Goal: Communication & Community: Answer question/provide support

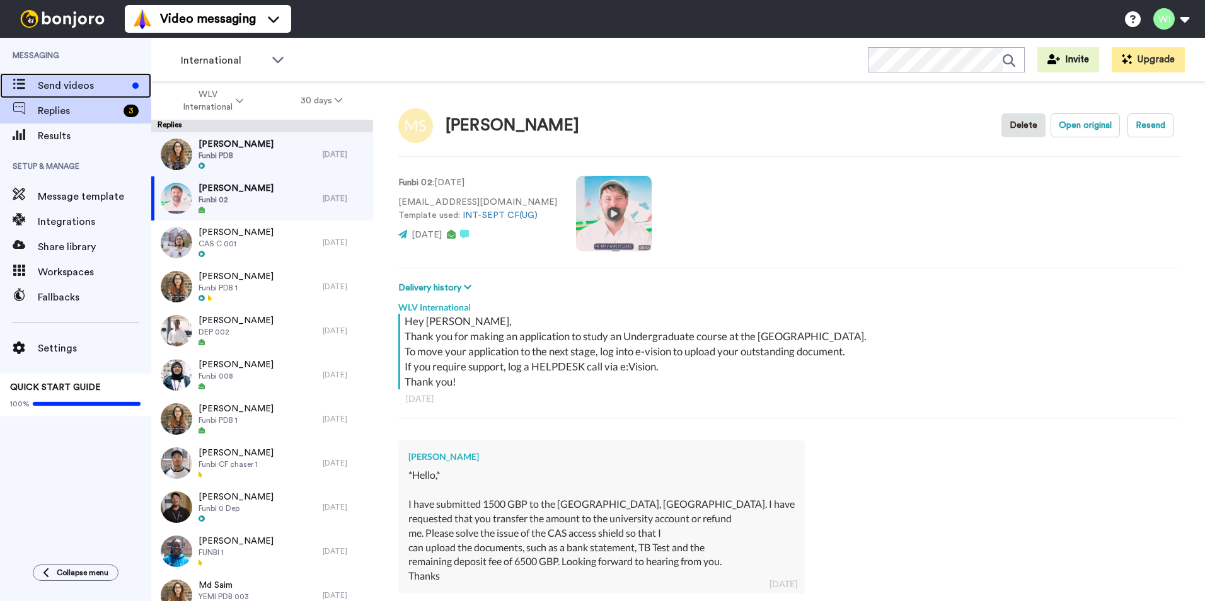
click at [57, 82] on span "Send videos" at bounding box center [83, 85] width 90 height 15
type textarea "x"
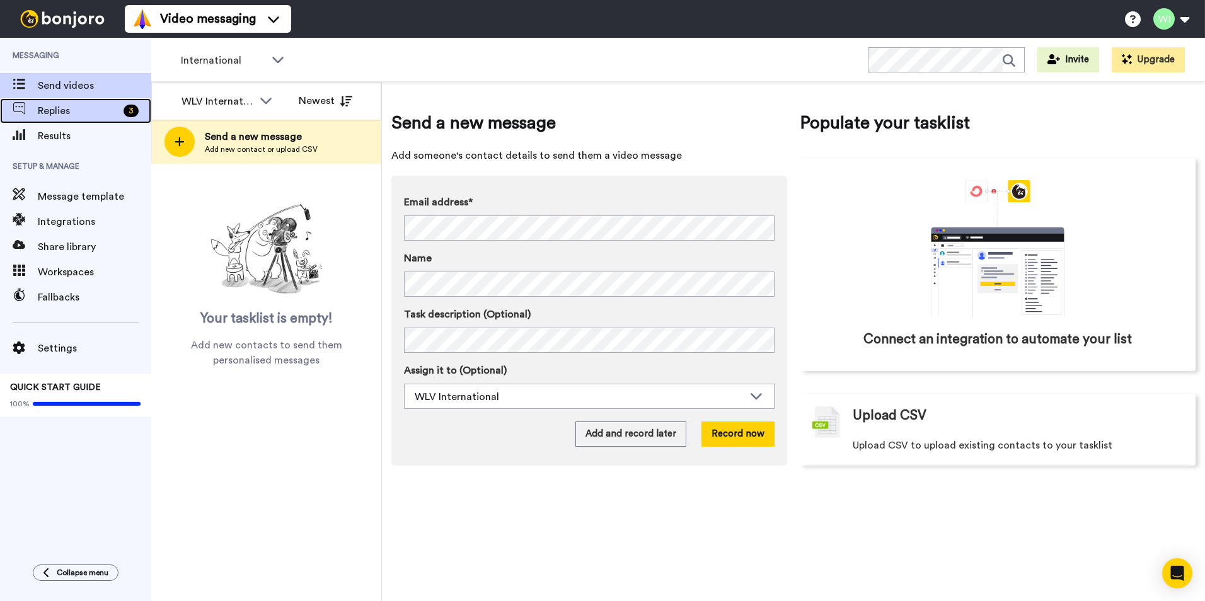
click at [73, 110] on span "Replies" at bounding box center [78, 110] width 81 height 15
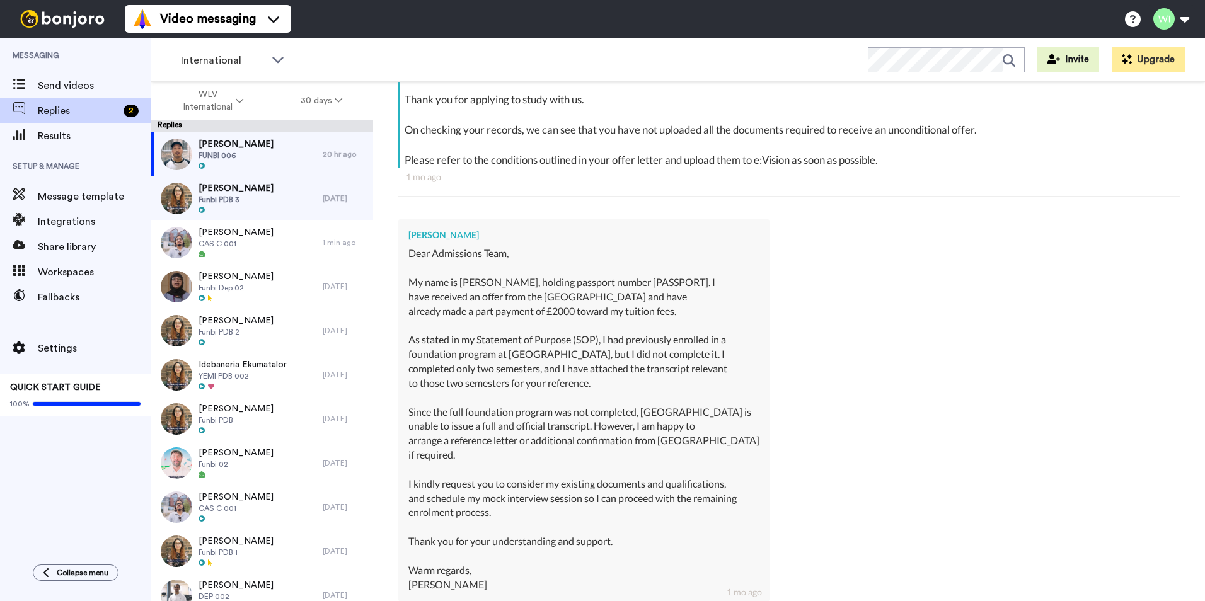
scroll to position [315, 0]
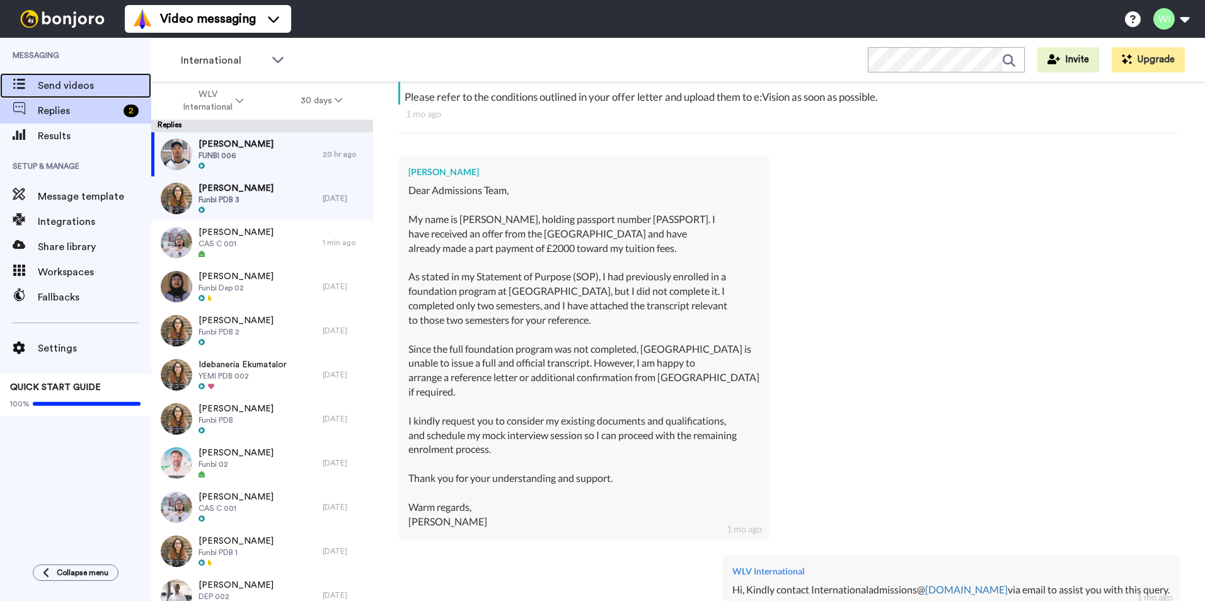
click at [69, 81] on span "Send videos" at bounding box center [94, 85] width 113 height 15
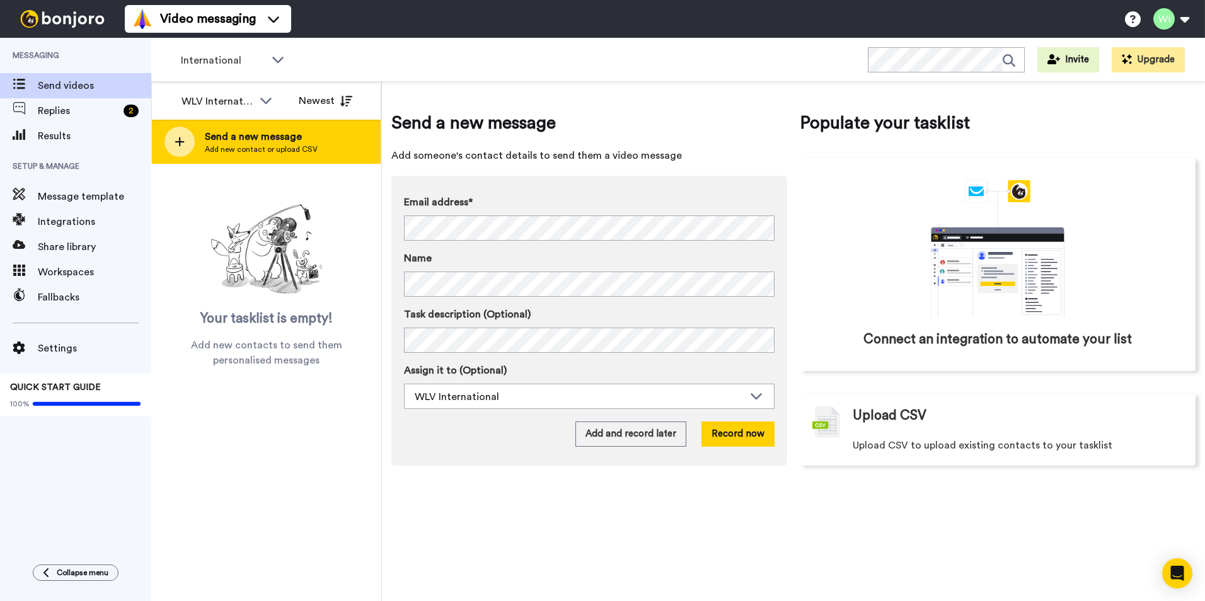
click at [202, 147] on div "Send a new message Add new contact or upload CSV" at bounding box center [266, 142] width 229 height 44
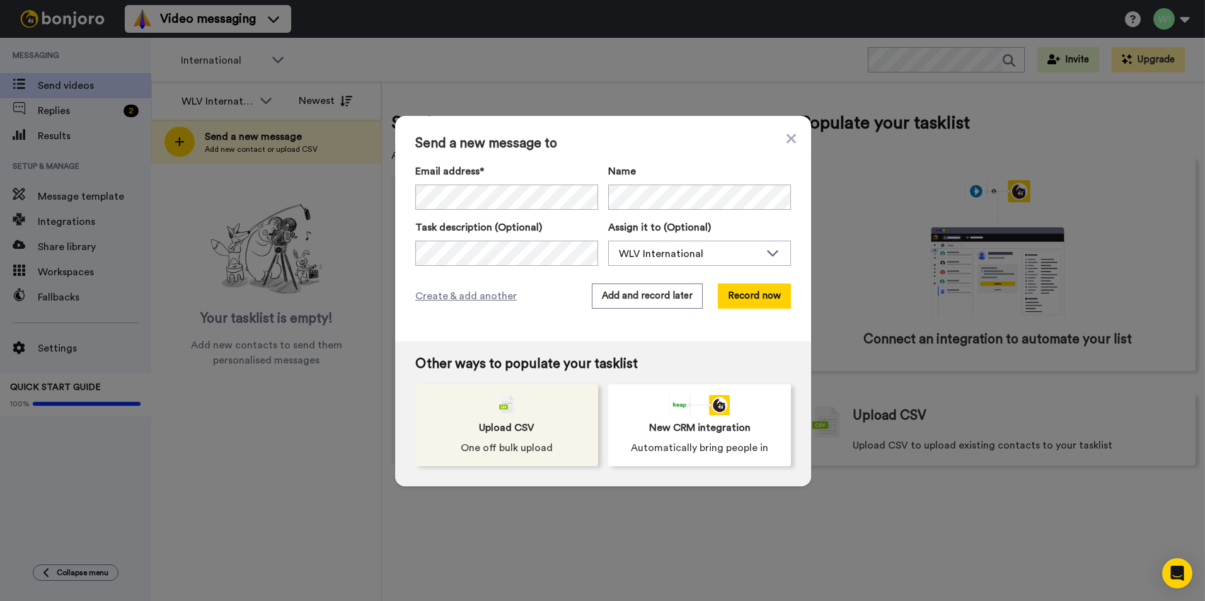
click at [520, 432] on span "Upload CSV" at bounding box center [506, 428] width 55 height 15
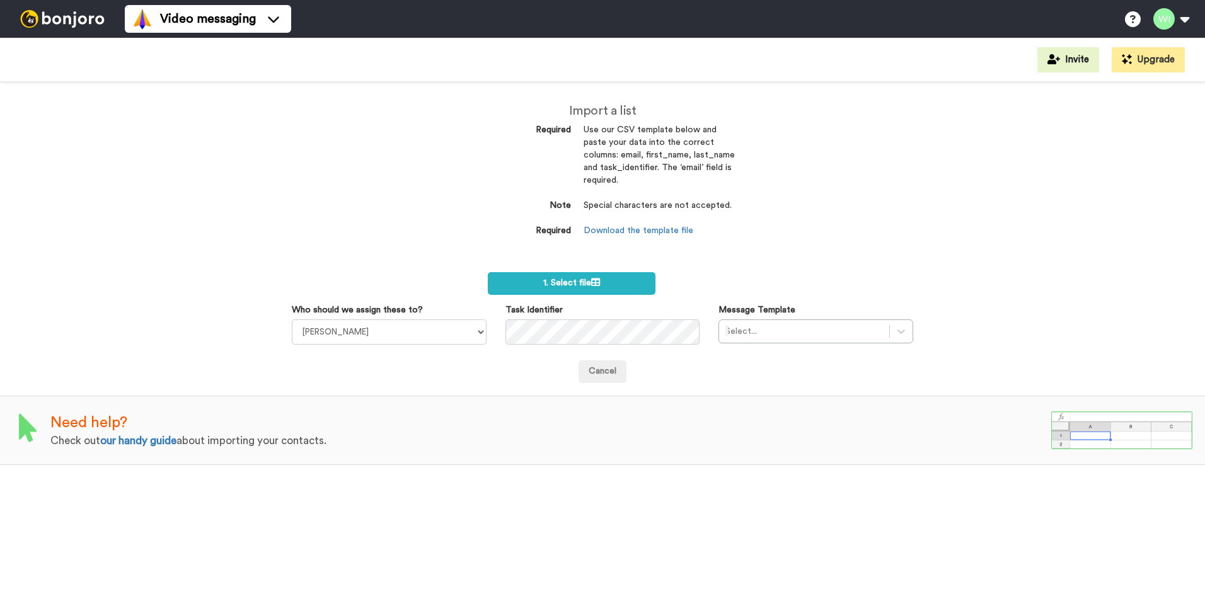
click at [618, 225] on dd "Download the template file" at bounding box center [659, 231] width 151 height 13
click at [618, 228] on link "Download the template file" at bounding box center [639, 230] width 110 height 9
click at [443, 339] on select "Laura Wright Amarjit Duggal WLV Academic (FSE) Divandra Birla Bolutife Ademokoy…" at bounding box center [389, 332] width 195 height 25
select select "d575366b-34de-4d4d-ba6c-d2d11e507584"
click at [292, 320] on select "Laura Wright Amarjit Duggal WLV Academic (FSE) Divandra Birla Bolutife Ademokoy…" at bounding box center [389, 332] width 195 height 25
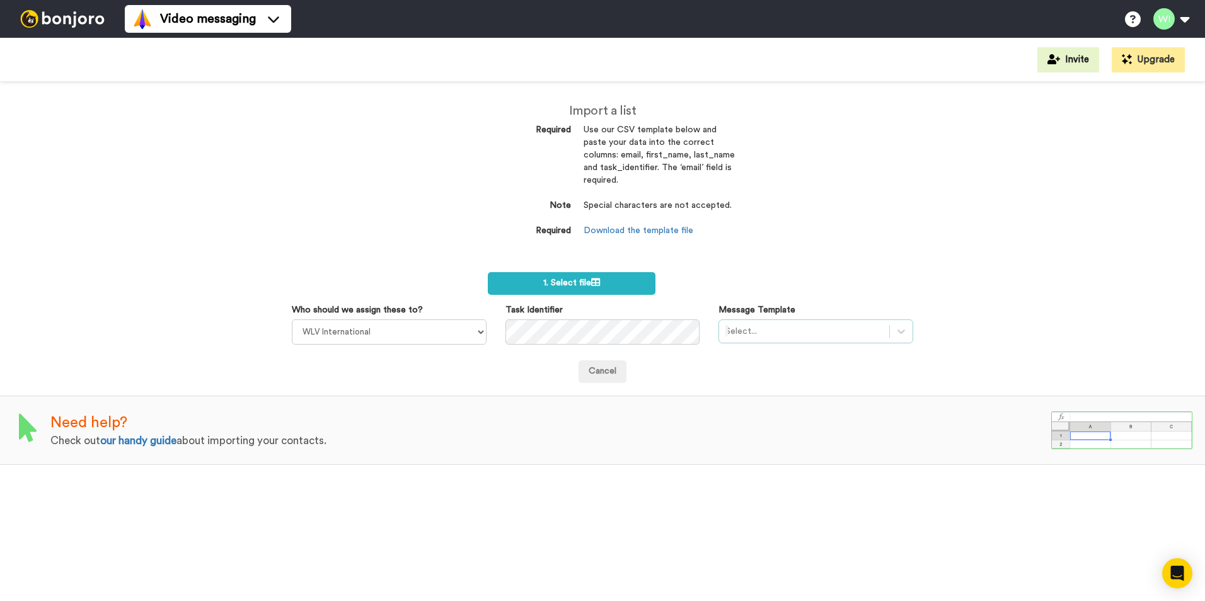
click at [826, 324] on div at bounding box center [805, 331] width 158 height 15
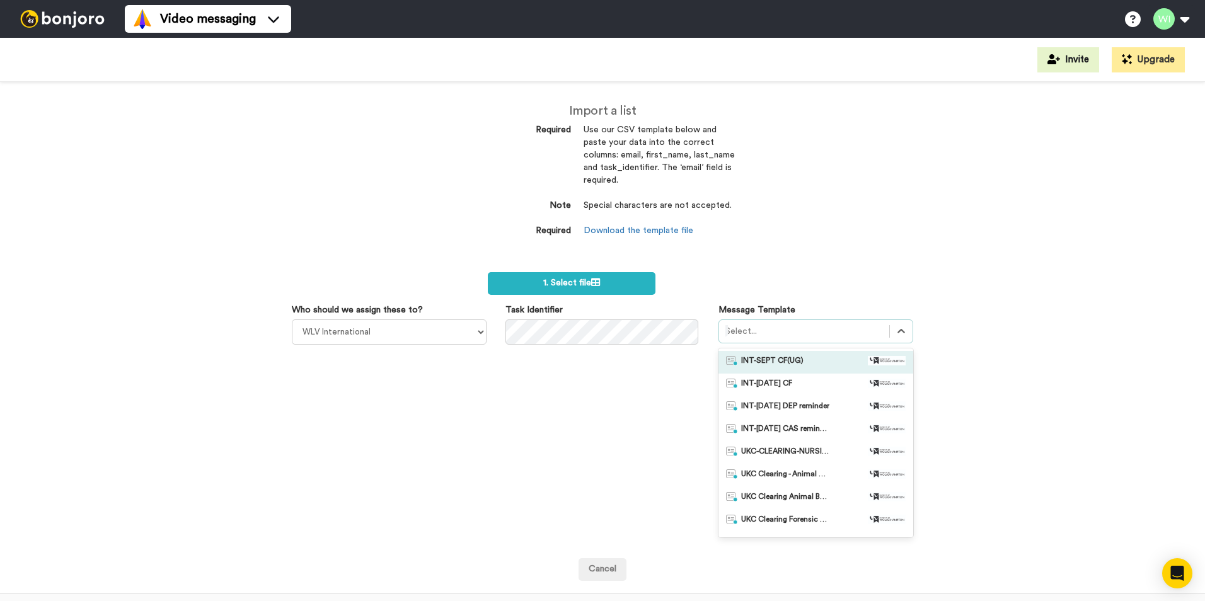
click at [816, 362] on div "INT-SEPT CF(UG)" at bounding box center [816, 362] width 180 height 13
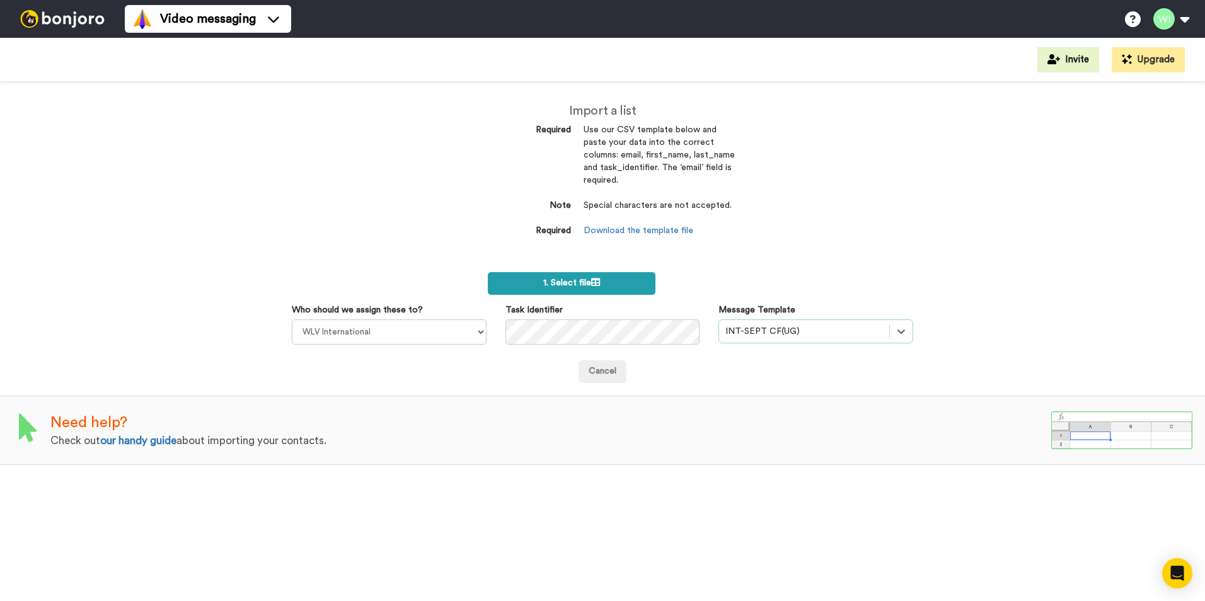
click at [584, 279] on span "1. Select file" at bounding box center [571, 283] width 57 height 9
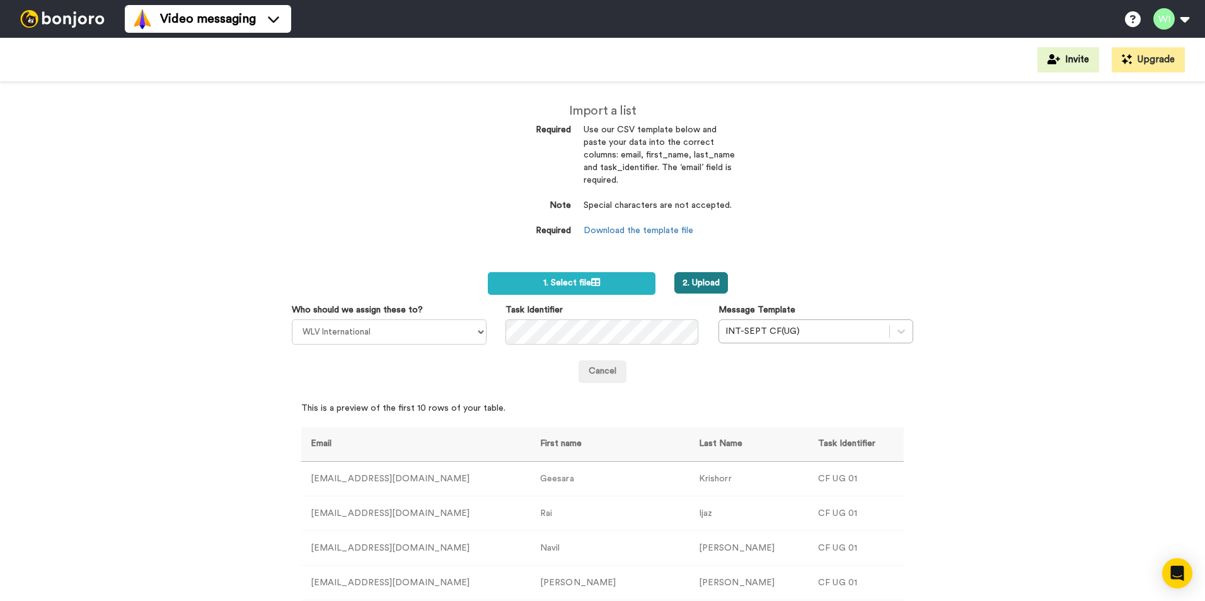
click at [702, 280] on button "2. Upload" at bounding box center [702, 282] width 54 height 21
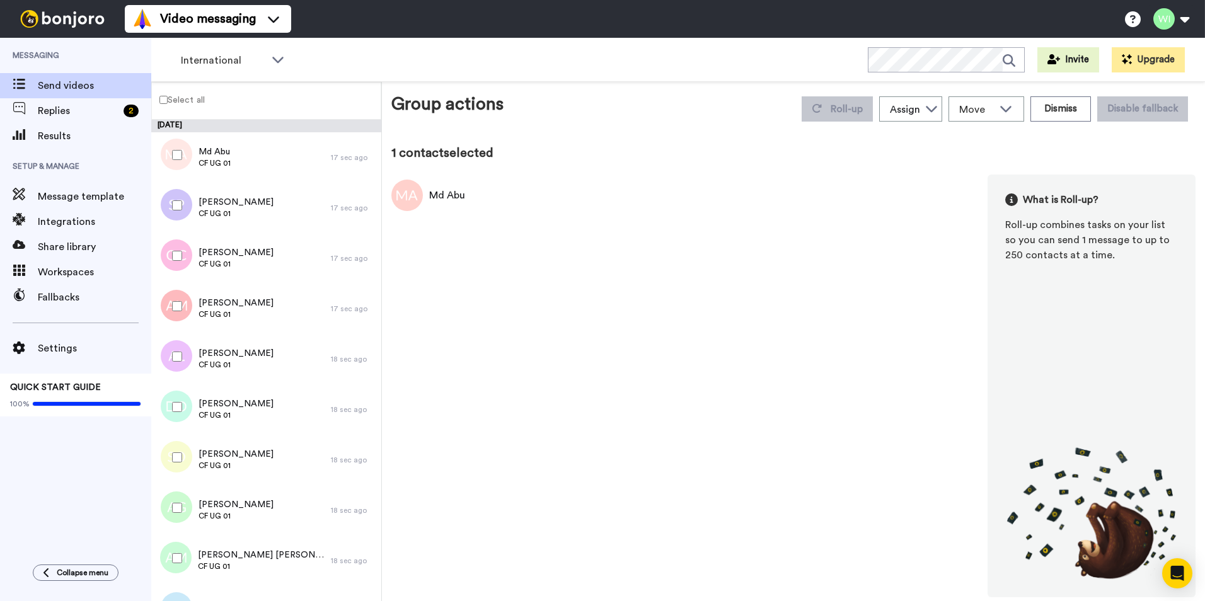
click at [168, 104] on label "Select all" at bounding box center [178, 99] width 53 height 15
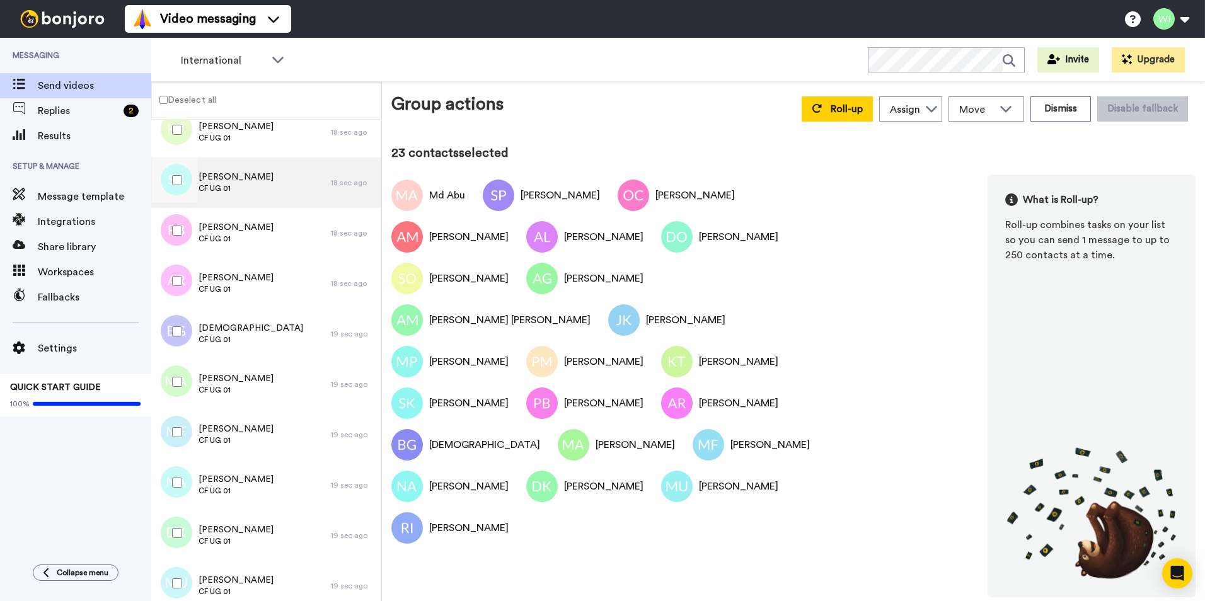
scroll to position [691, 0]
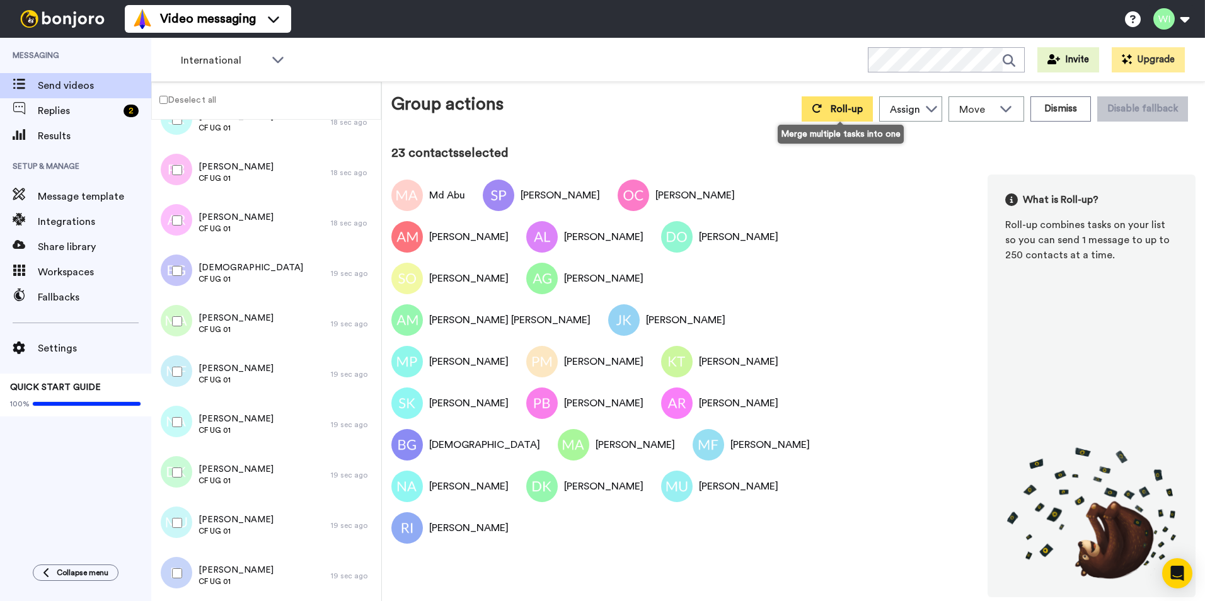
click at [849, 119] on button "Roll-up" at bounding box center [837, 108] width 71 height 25
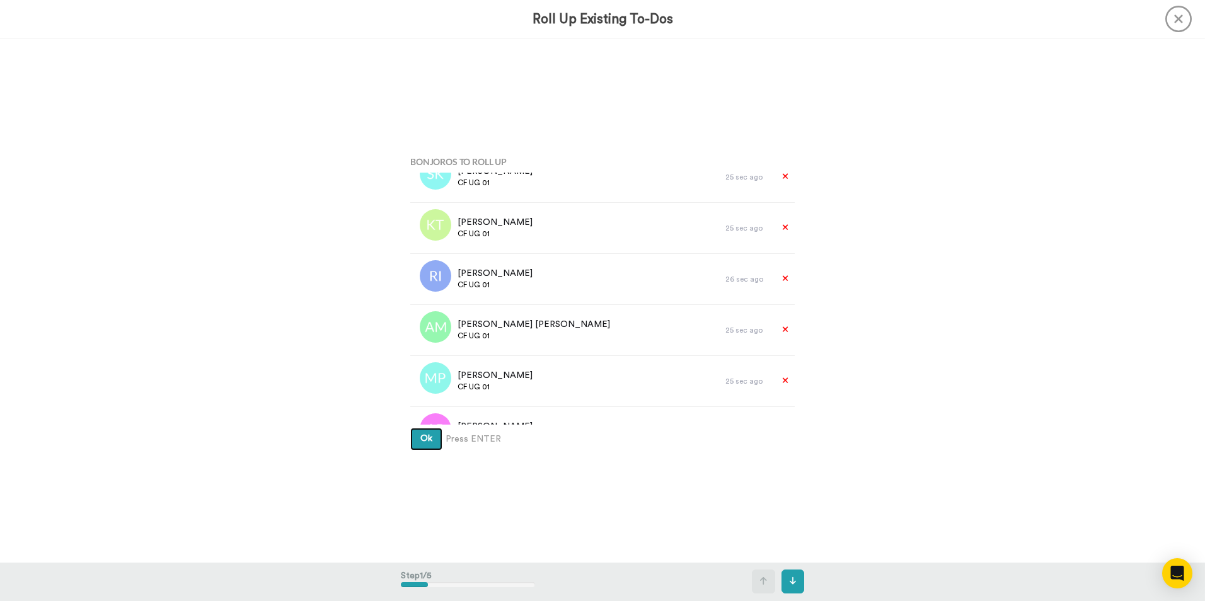
scroll to position [693, 0]
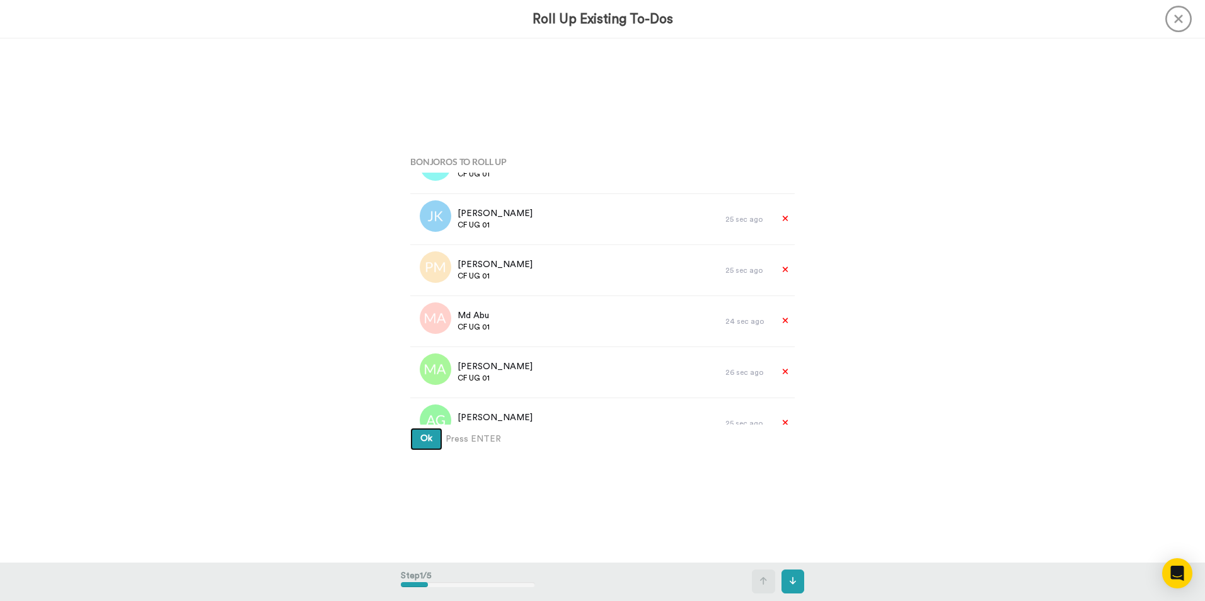
click at [422, 441] on span "Ok" at bounding box center [427, 438] width 12 height 9
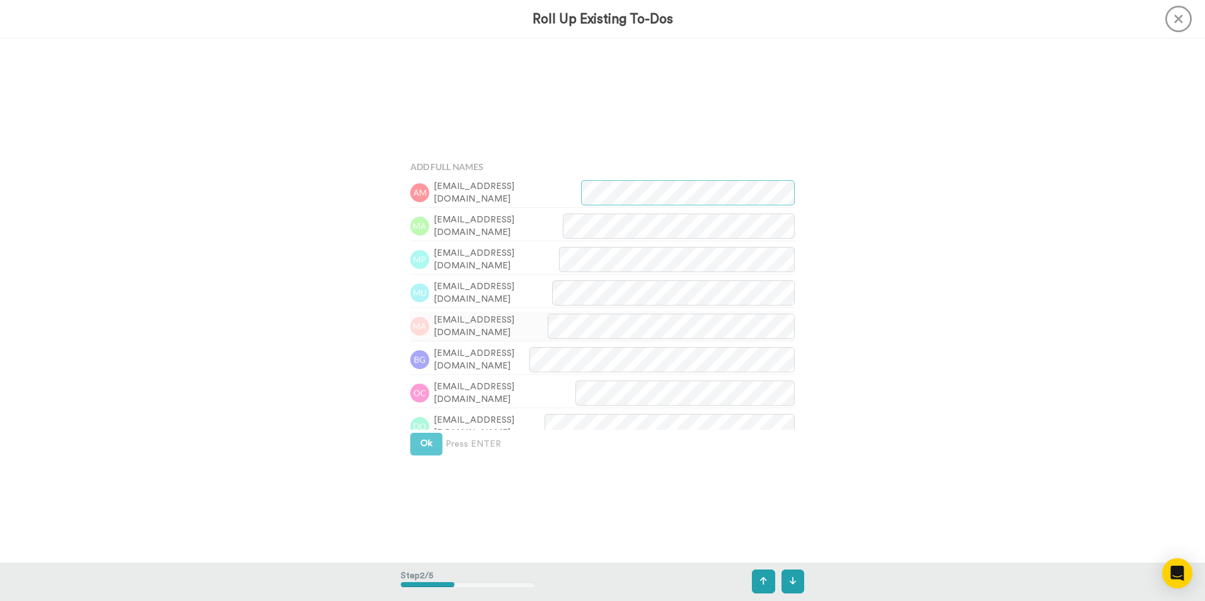
scroll to position [525, 0]
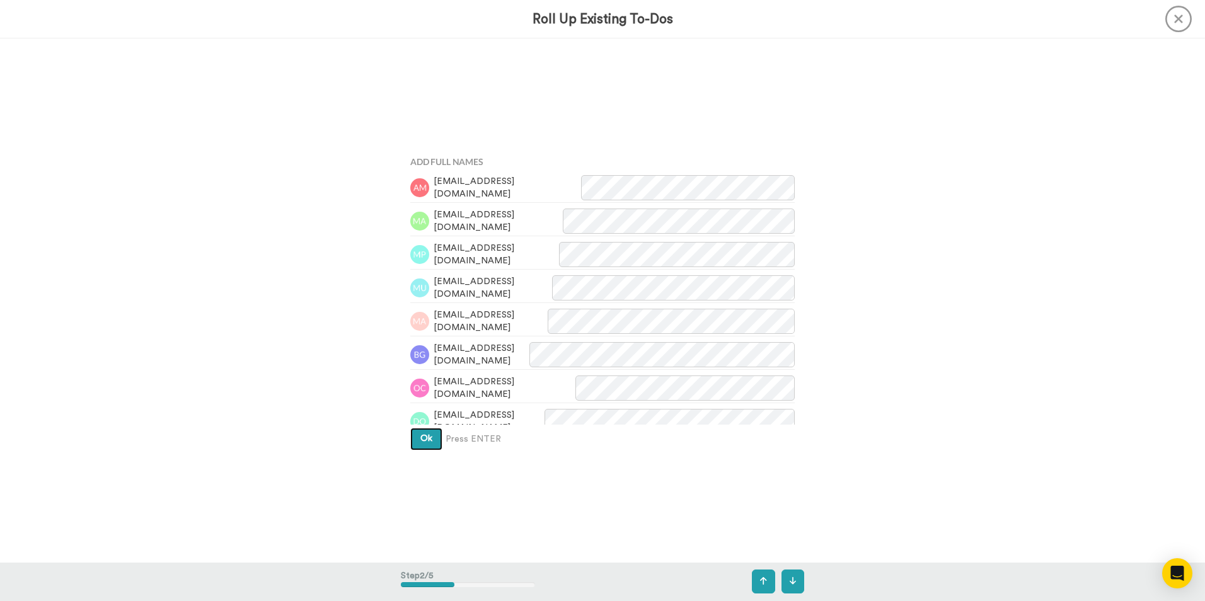
click at [414, 438] on button "Ok" at bounding box center [426, 439] width 32 height 23
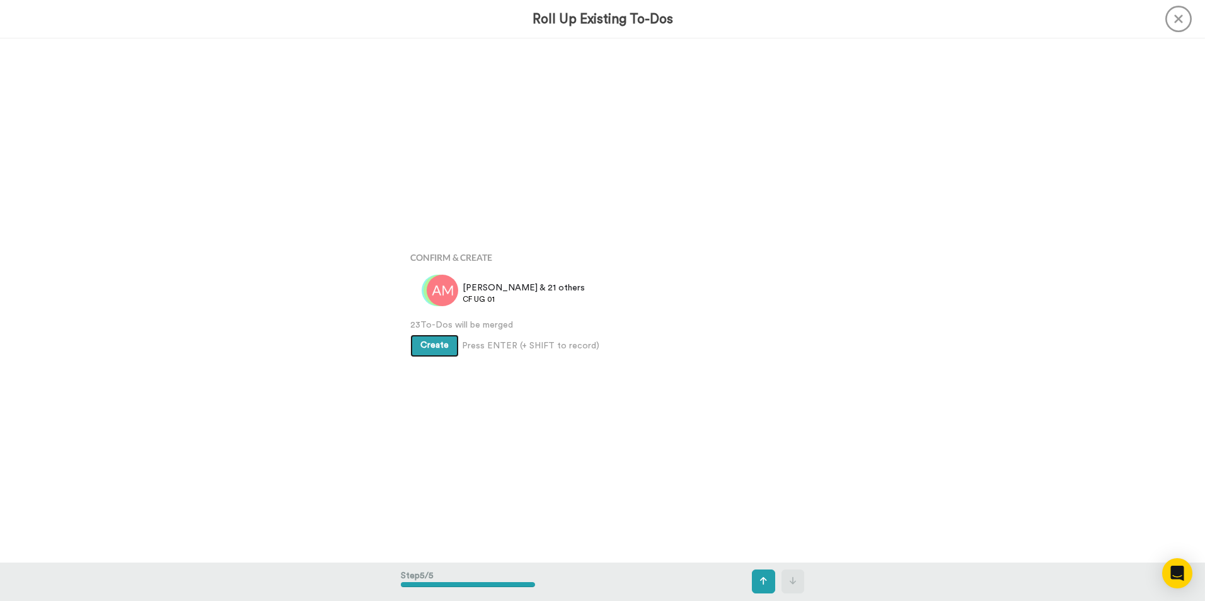
scroll to position [2097, 0]
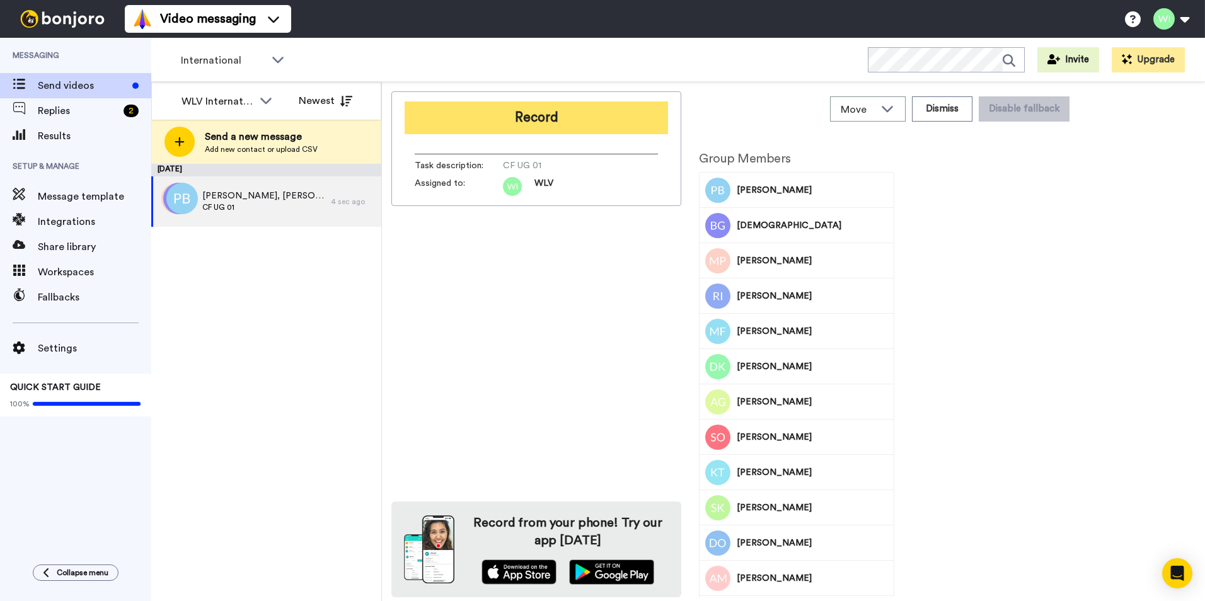
click at [539, 125] on button "Record" at bounding box center [537, 118] width 264 height 33
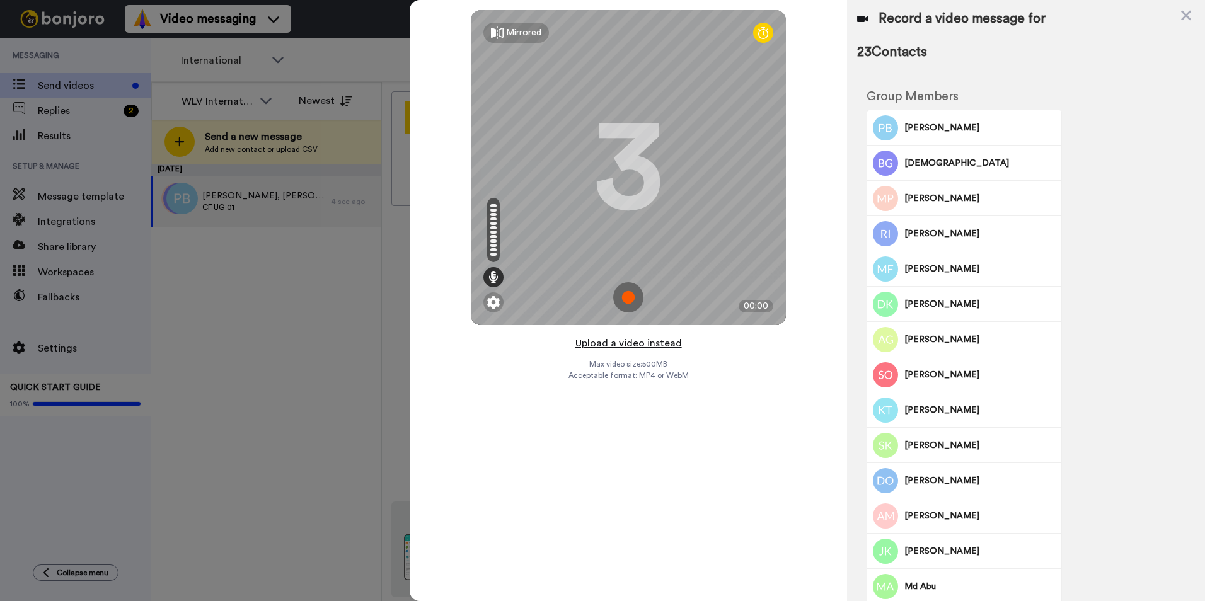
click at [591, 340] on button "Upload a video instead" at bounding box center [629, 343] width 114 height 16
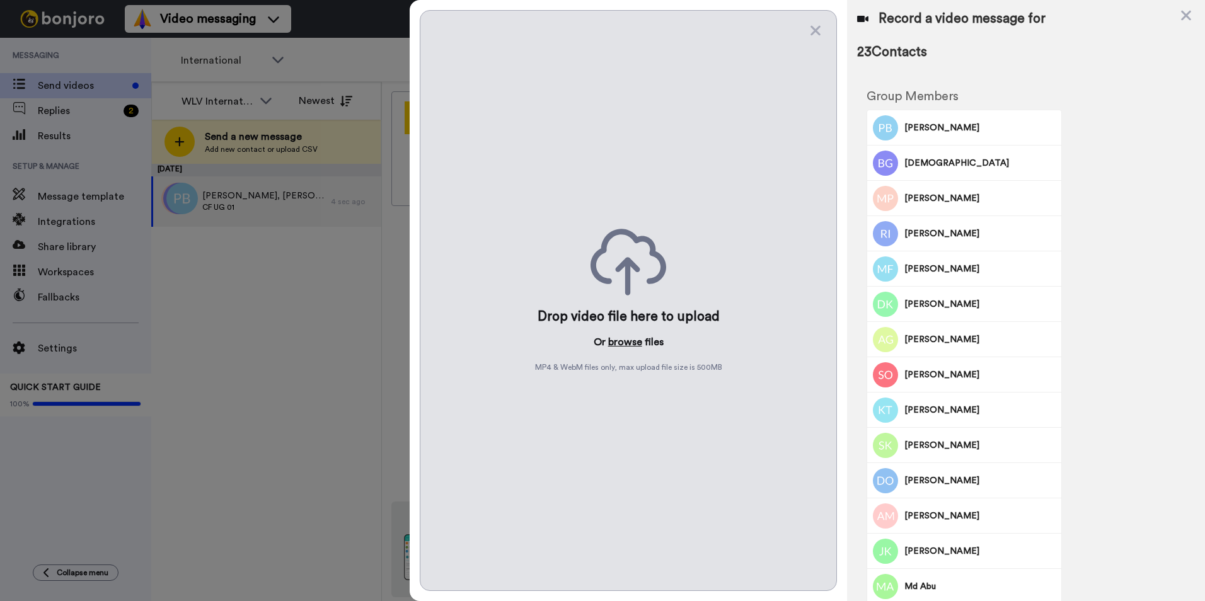
click at [632, 347] on button "browse" at bounding box center [625, 342] width 34 height 15
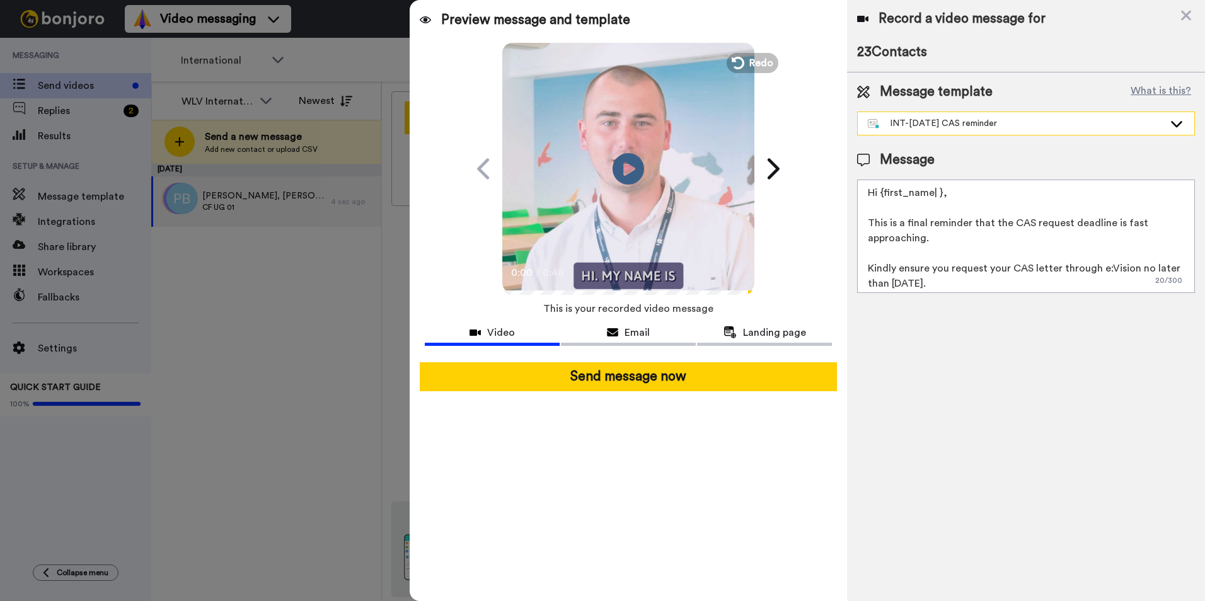
click at [1052, 122] on div "INT-Sept 25 CAS reminder" at bounding box center [1016, 123] width 296 height 13
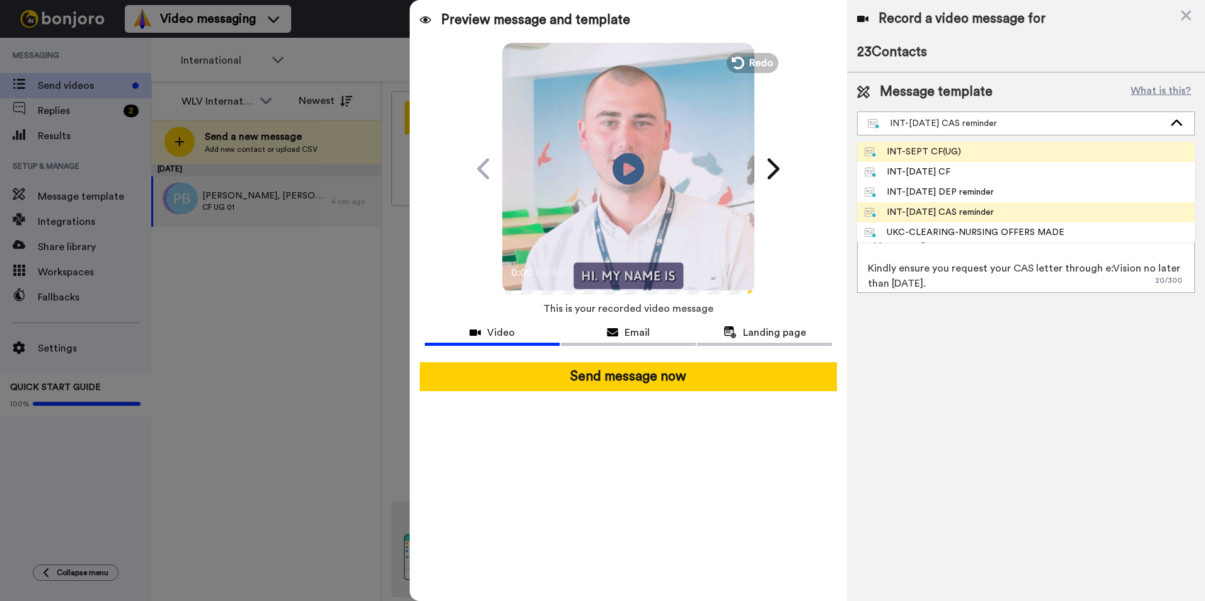
click at [993, 156] on li "INT-SEPT CF(UG)" at bounding box center [1026, 152] width 338 height 20
type textarea "Hey {first_name|there}, Thank you for making an application to study an Undergr…"
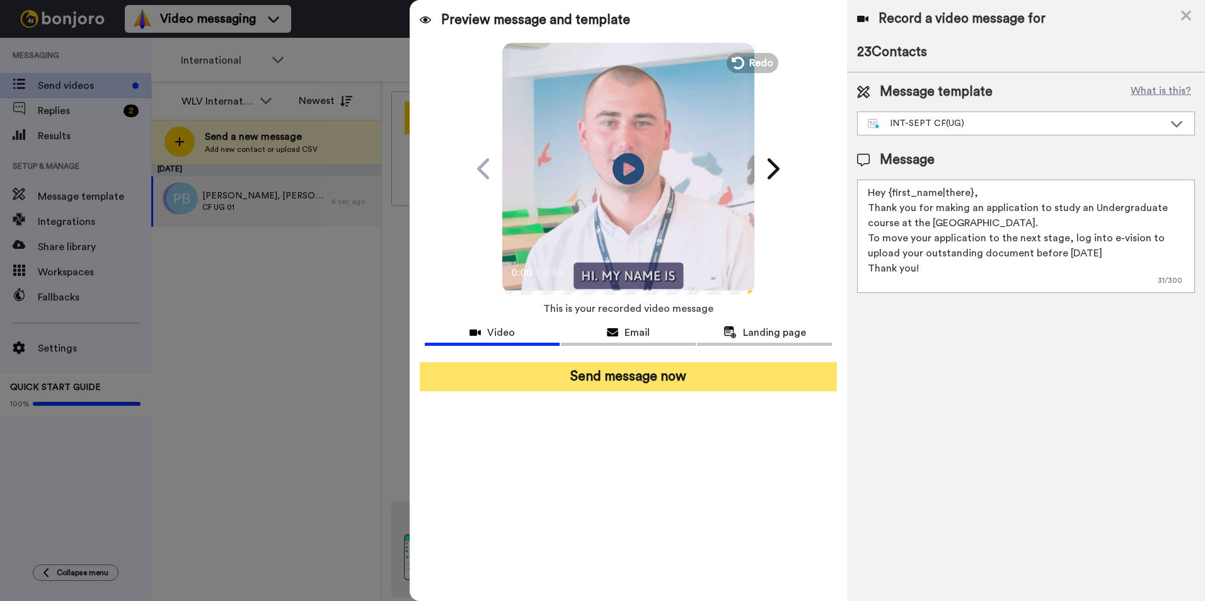
click at [643, 366] on button "Send message now" at bounding box center [628, 377] width 417 height 29
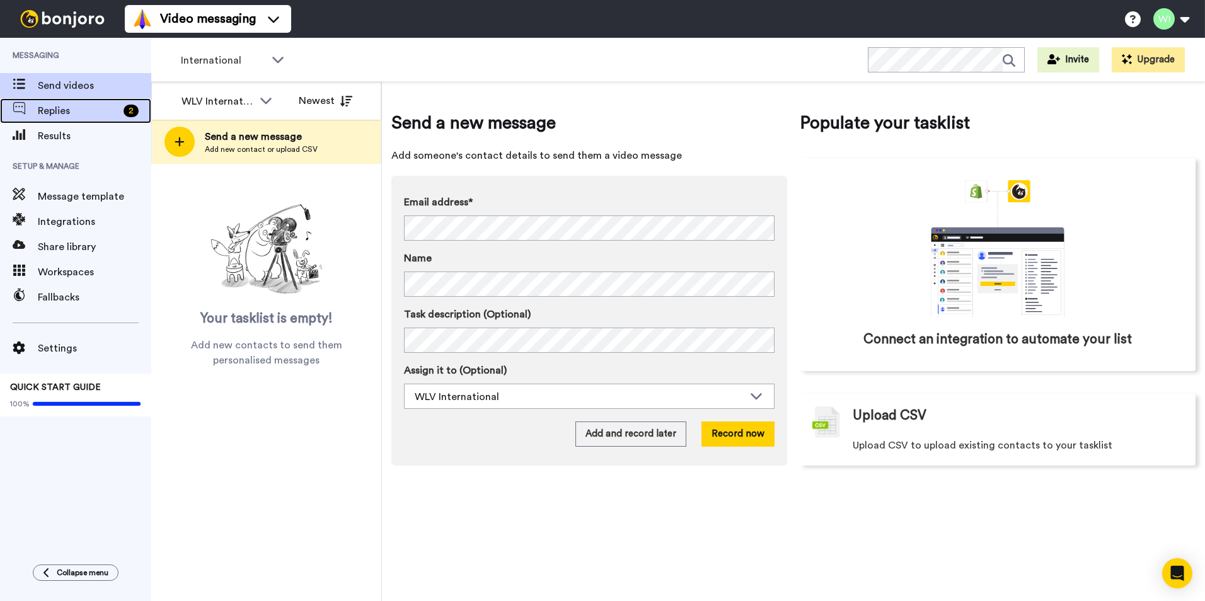
click at [71, 113] on span "Replies" at bounding box center [78, 110] width 81 height 15
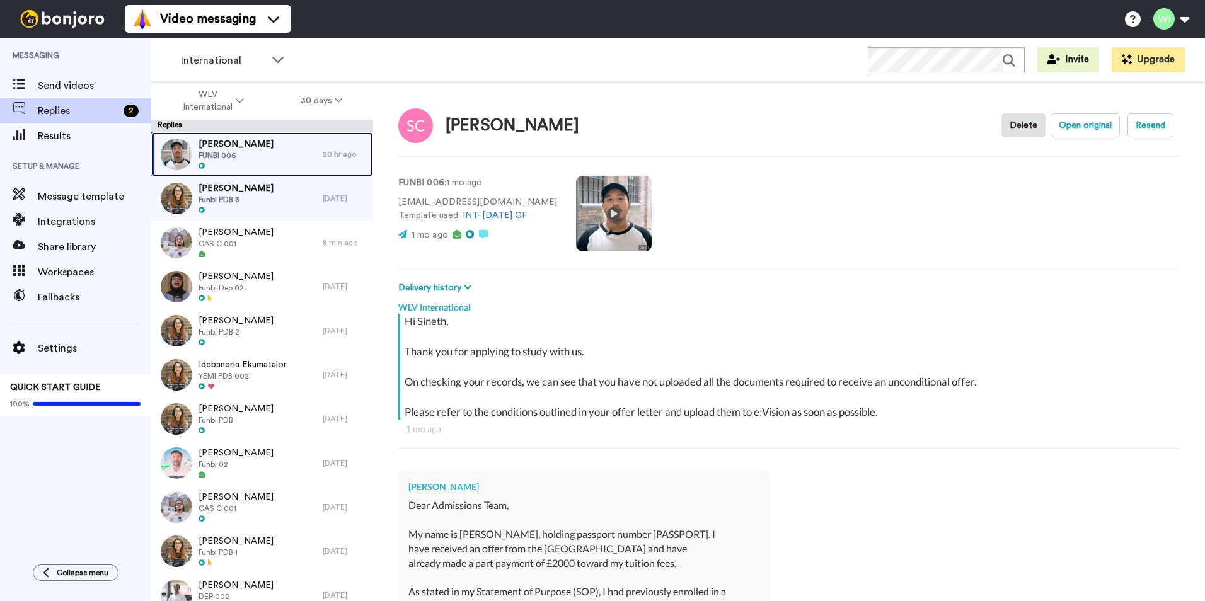
click at [281, 151] on div "[PERSON_NAME] FUNBI 006" at bounding box center [236, 154] width 171 height 44
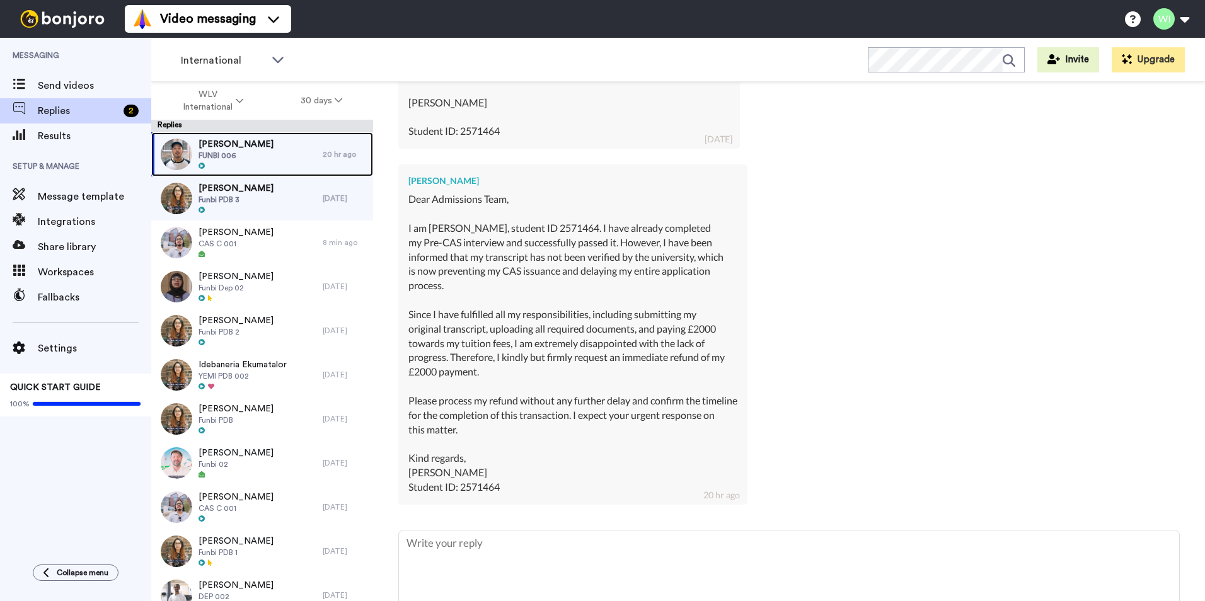
scroll to position [16879, 0]
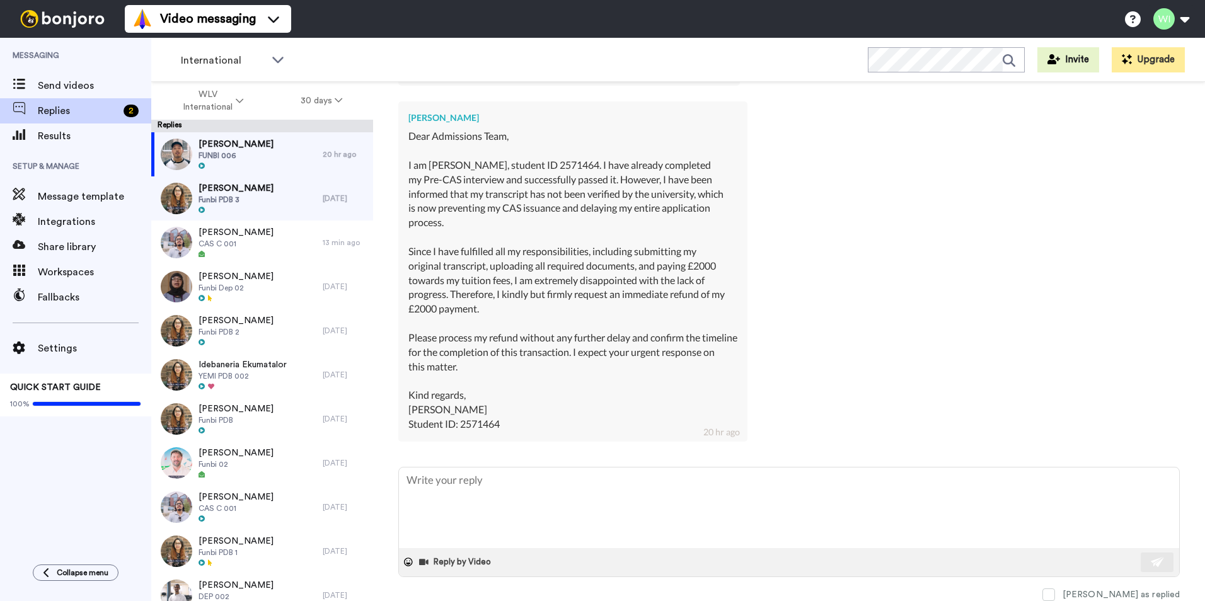
type textarea "x"
